Goal: Check status: Check status

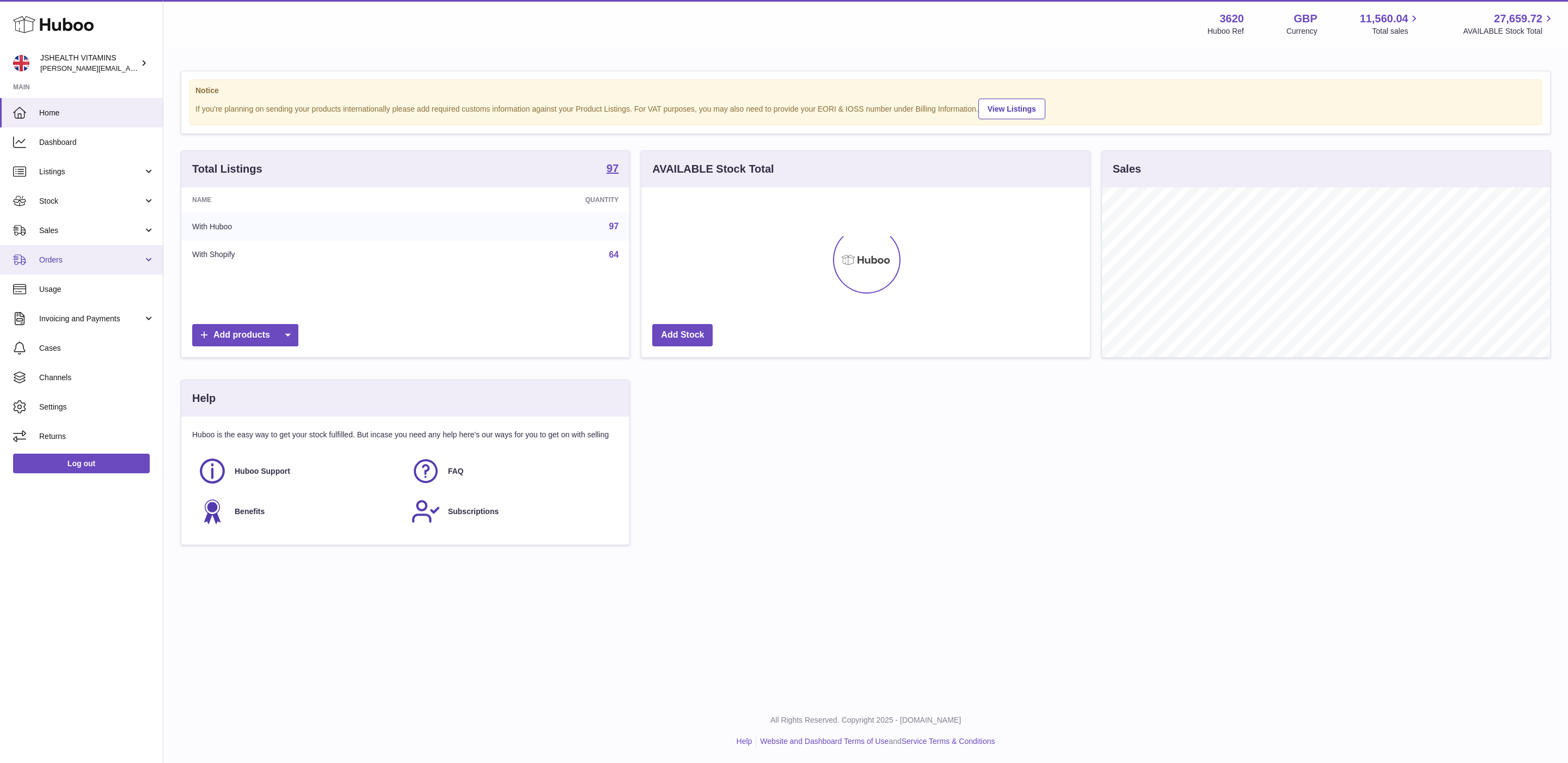
scroll to position [170, 447]
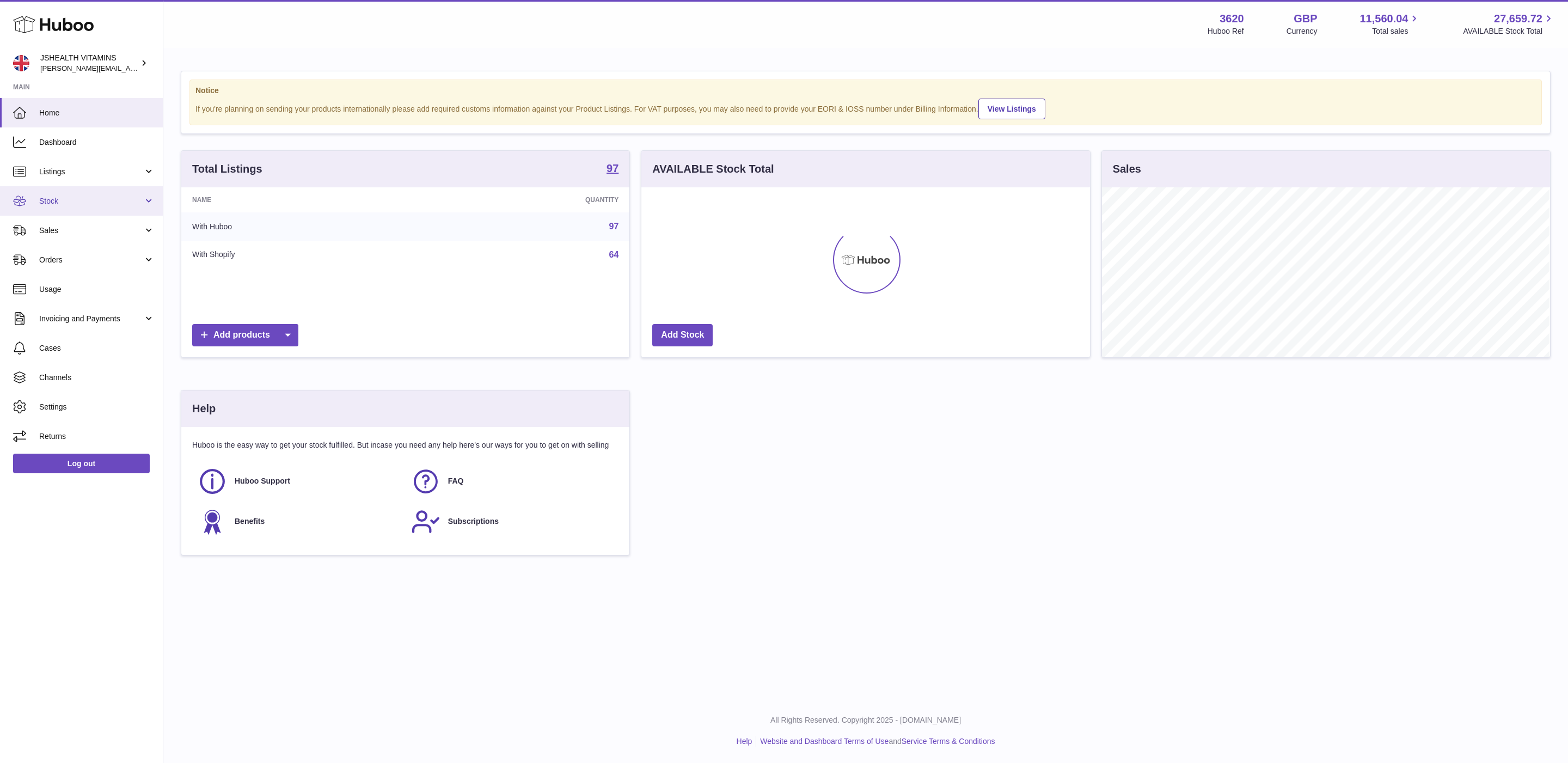
click at [85, 200] on span "Stock" at bounding box center [91, 201] width 104 height 10
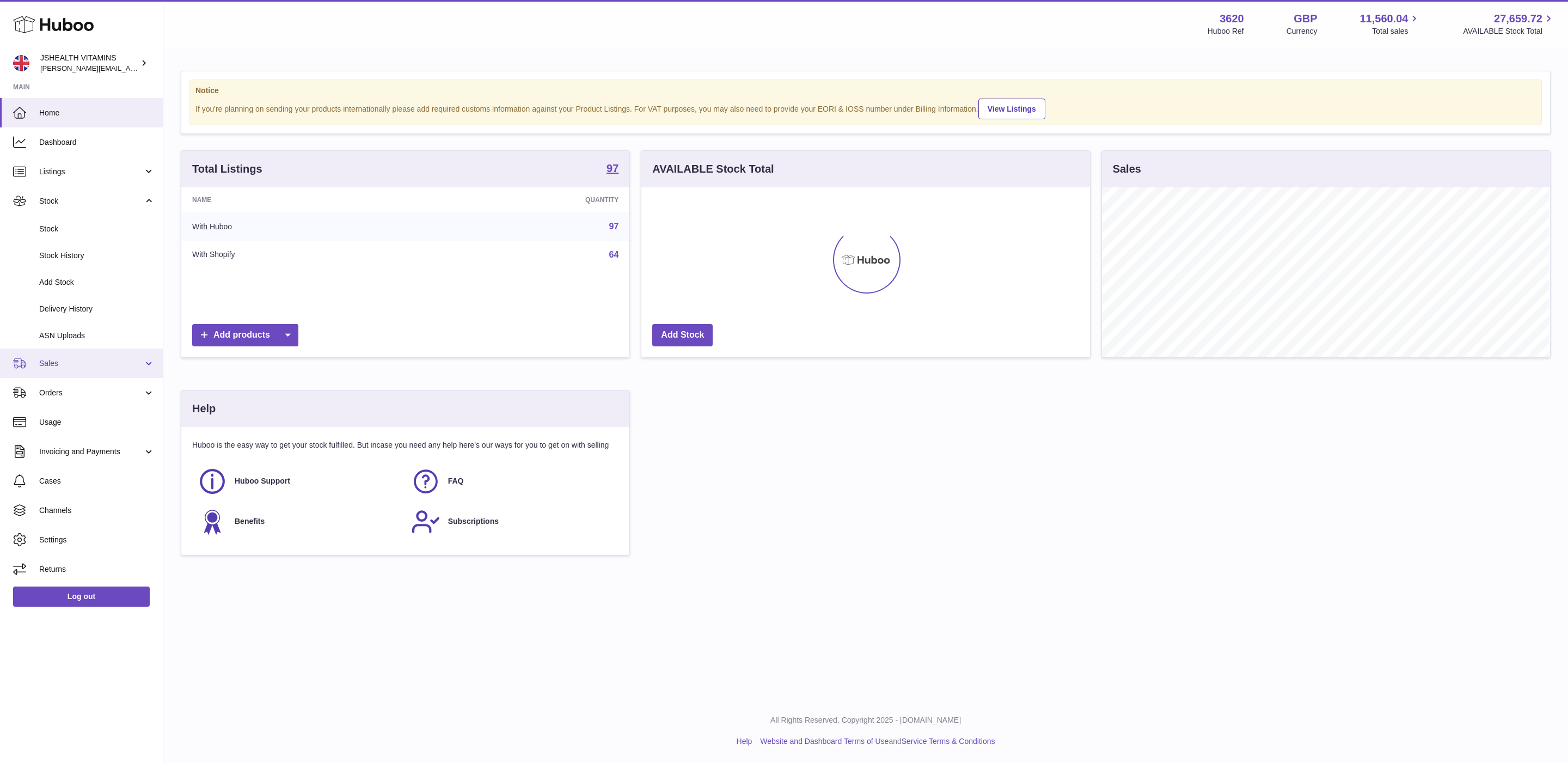
click at [72, 367] on span "Sales" at bounding box center [91, 364] width 104 height 10
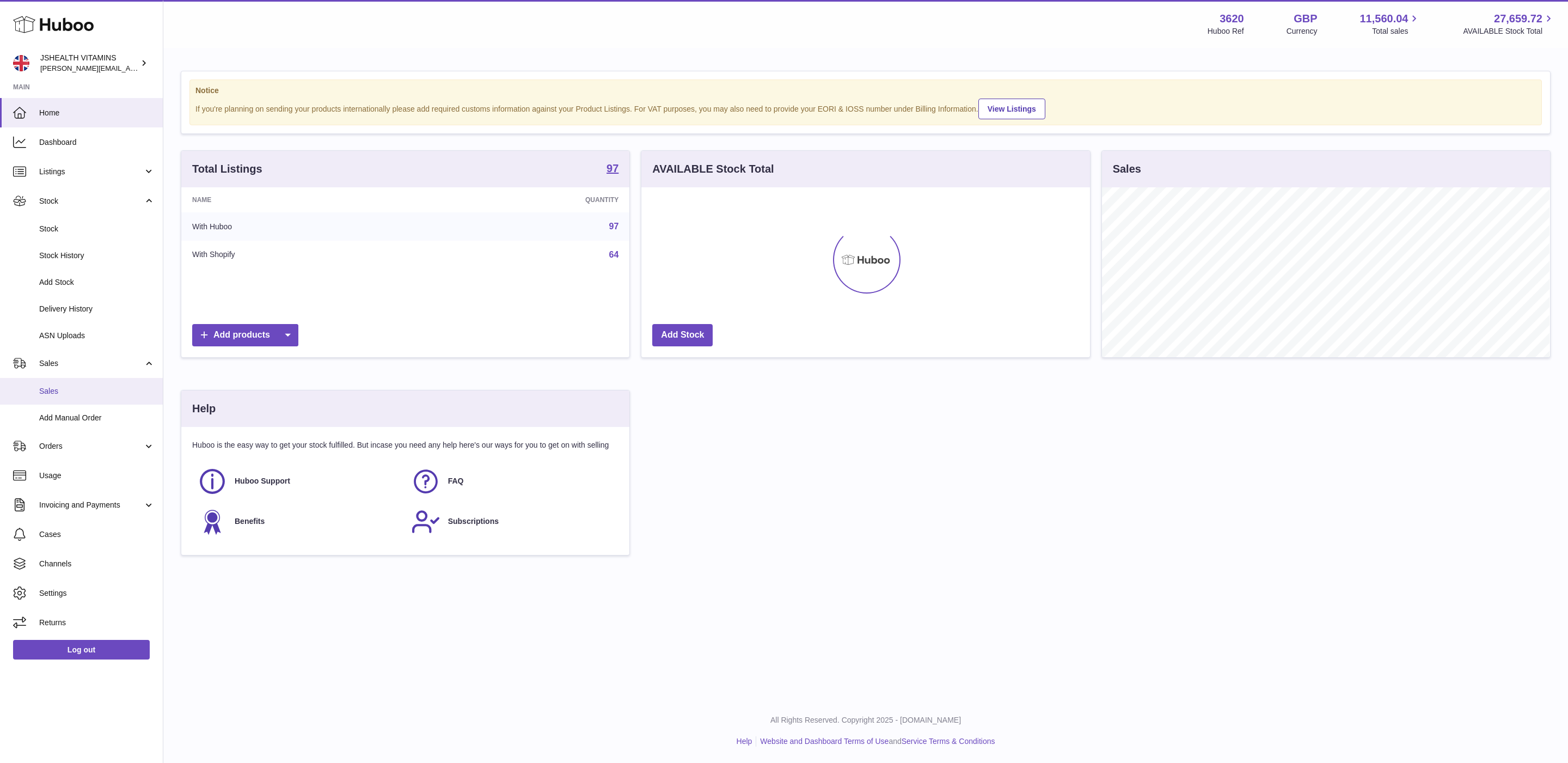
click at [77, 395] on span "Sales" at bounding box center [97, 391] width 116 height 10
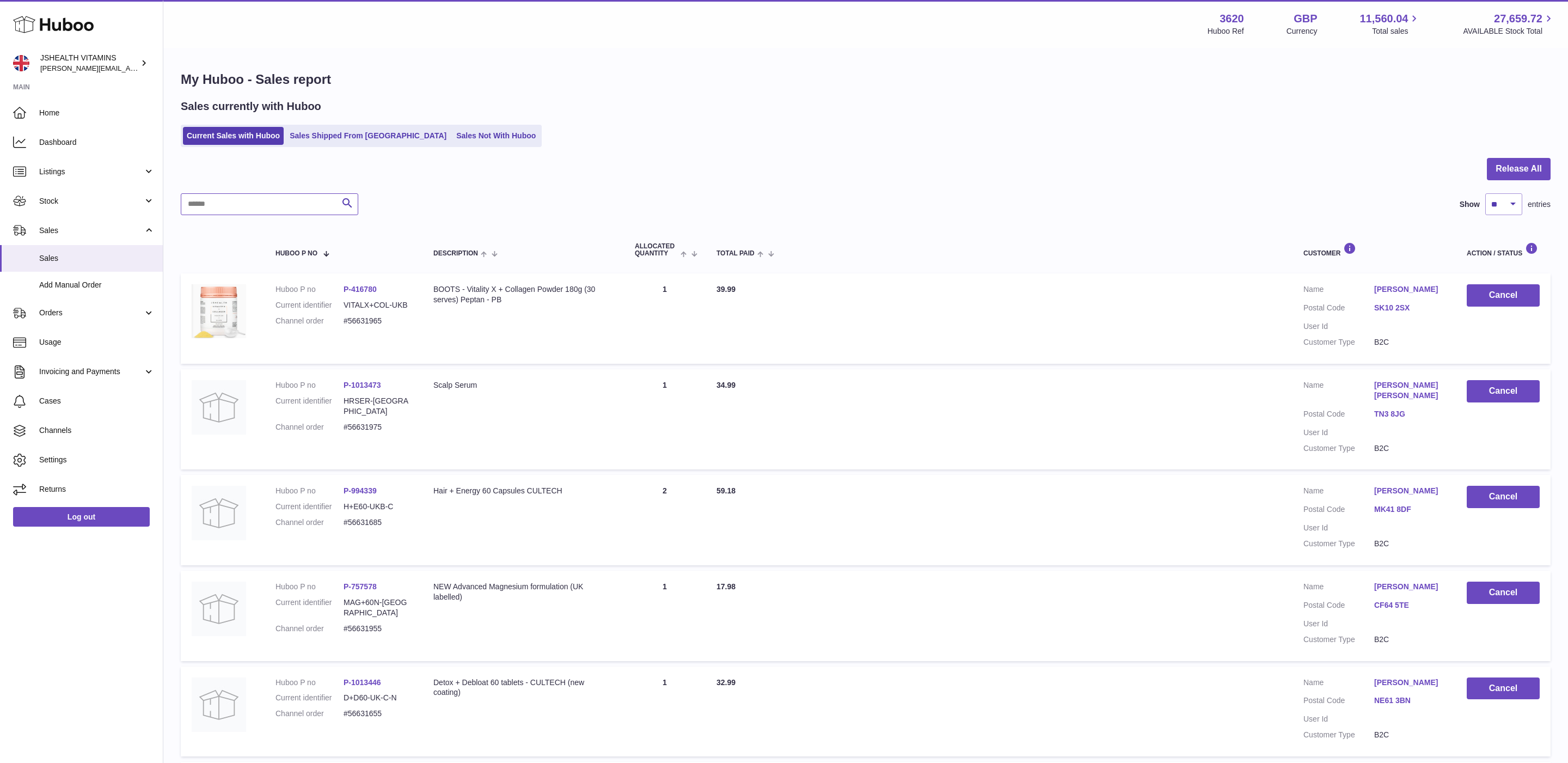
click at [219, 200] on input "text" at bounding box center [270, 205] width 178 height 22
type input "*"
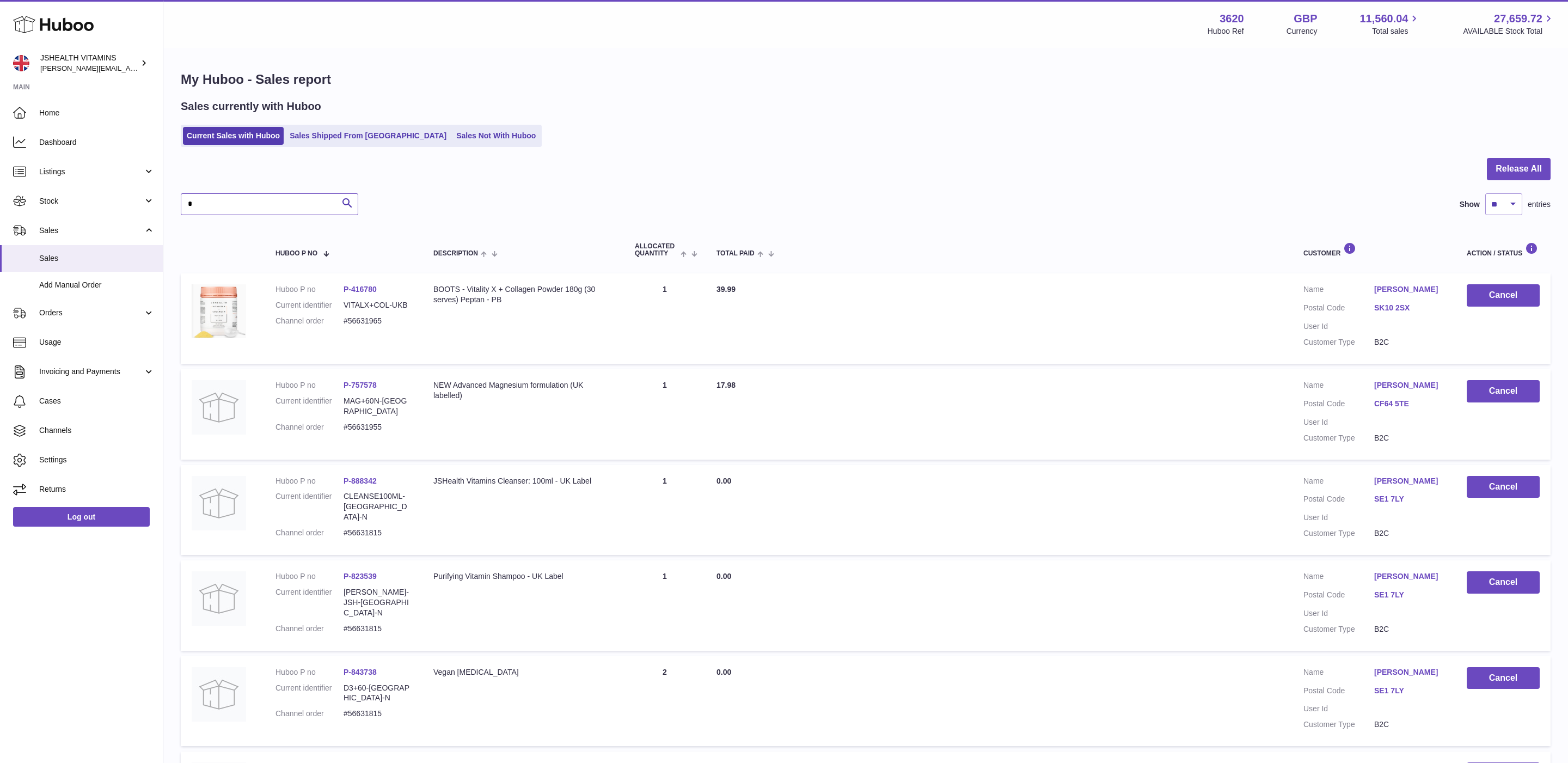
click at [217, 206] on input "*" at bounding box center [270, 205] width 178 height 22
type input "********"
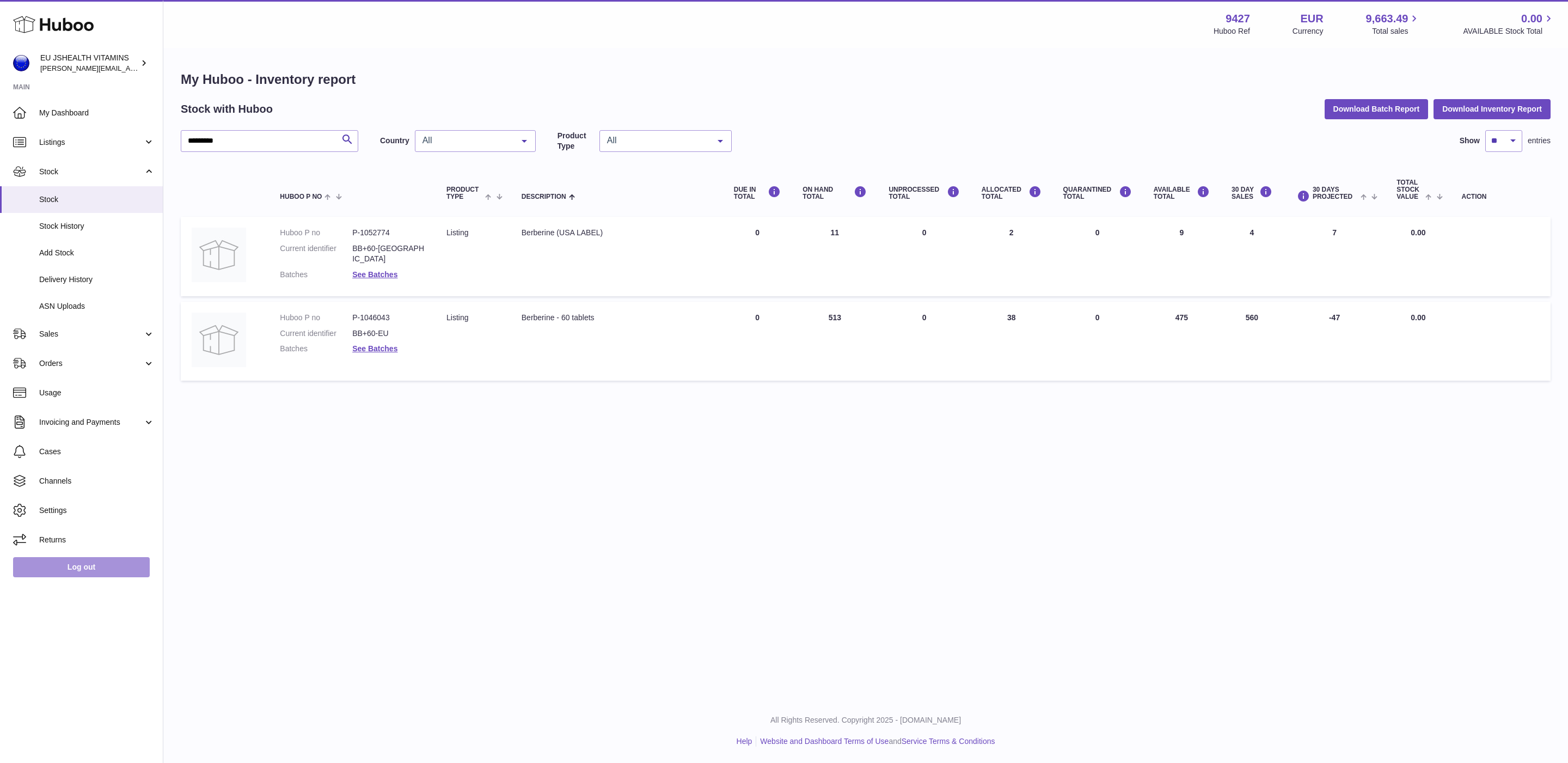
click at [91, 570] on link "Log out" at bounding box center [81, 567] width 137 height 19
